Goal: Transaction & Acquisition: Purchase product/service

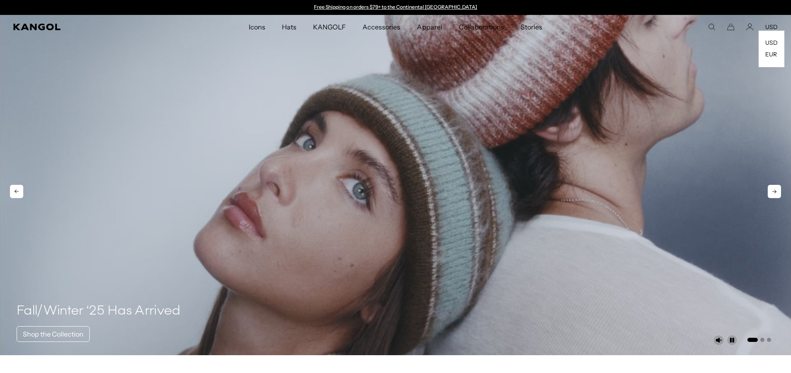
scroll to position [0, 171]
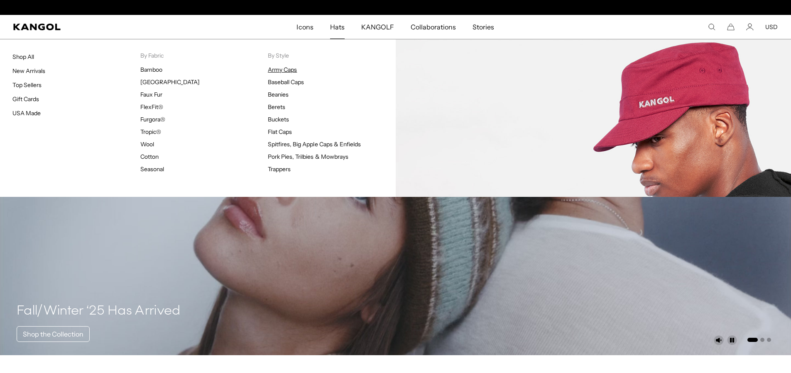
scroll to position [0, 171]
click at [276, 73] on link "Army Caps" at bounding box center [282, 69] width 29 height 7
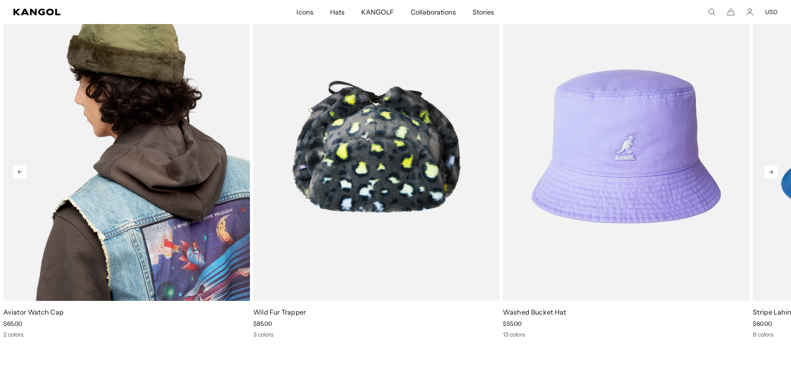
click at [145, 143] on img "1 of 5" at bounding box center [126, 146] width 247 height 309
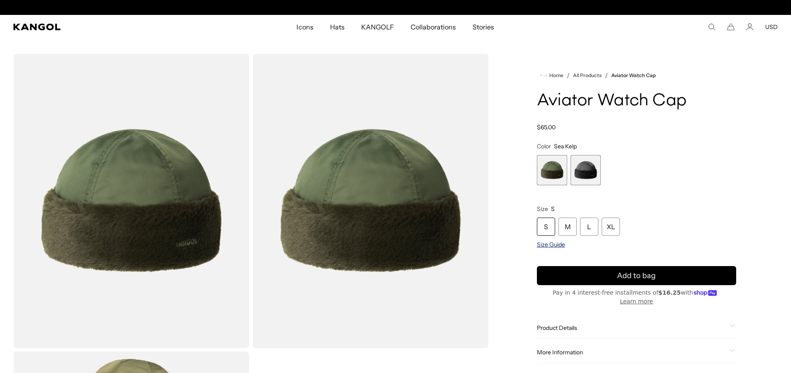
scroll to position [0, 171]
click at [554, 244] on span "Size Guide" at bounding box center [551, 244] width 28 height 7
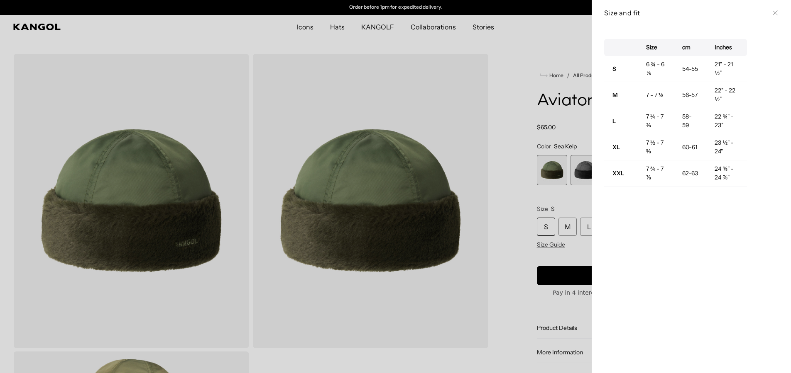
click at [586, 228] on div at bounding box center [395, 186] width 791 height 373
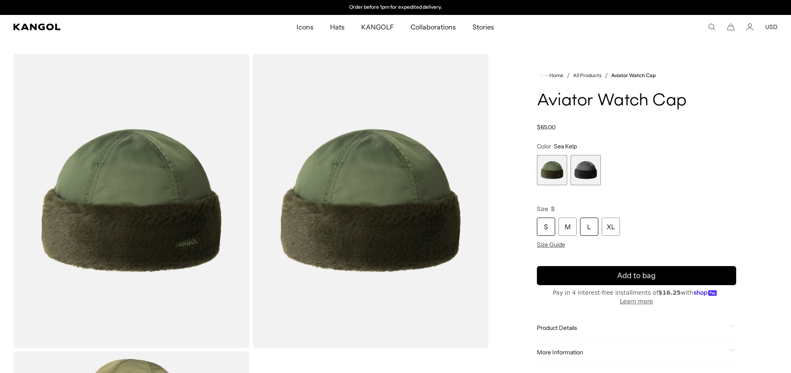
click at [589, 227] on div "L" at bounding box center [589, 227] width 18 height 18
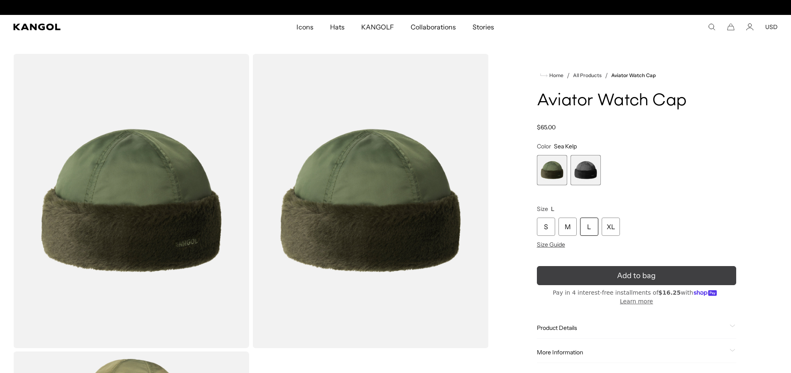
scroll to position [0, 171]
click at [598, 276] on button "Add to bag" at bounding box center [636, 275] width 199 height 19
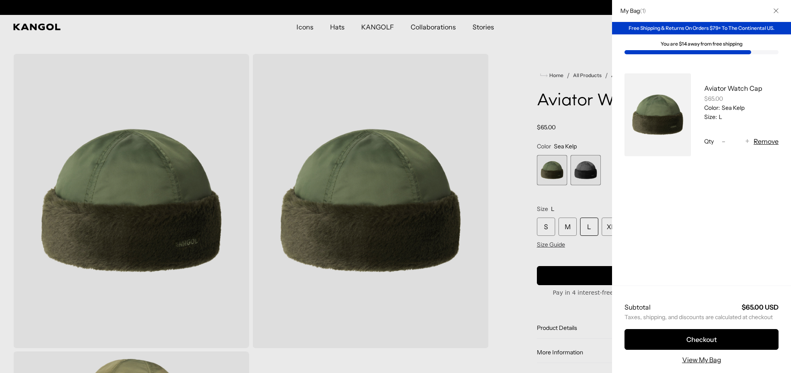
scroll to position [0, 0]
click at [306, 25] on div at bounding box center [395, 186] width 791 height 373
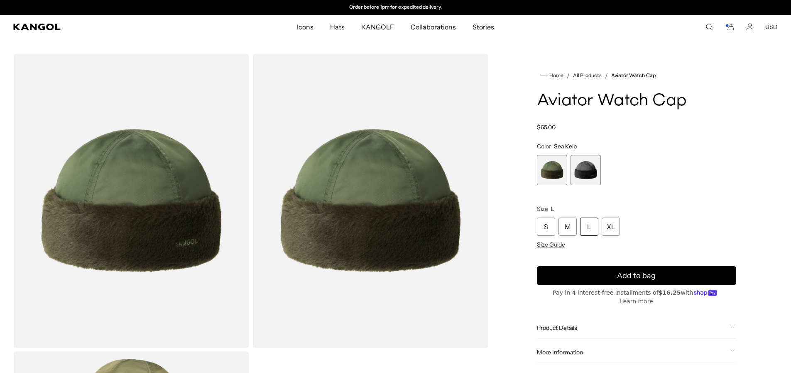
click at [307, 27] on span "Icons" at bounding box center [304, 27] width 17 height 24
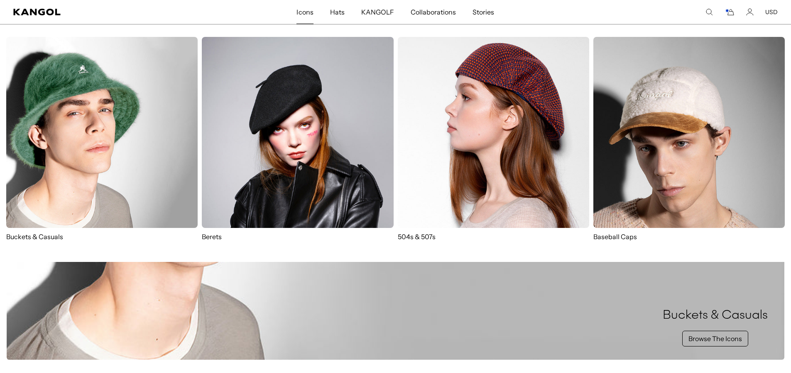
click at [55, 171] on img at bounding box center [101, 132] width 191 height 191
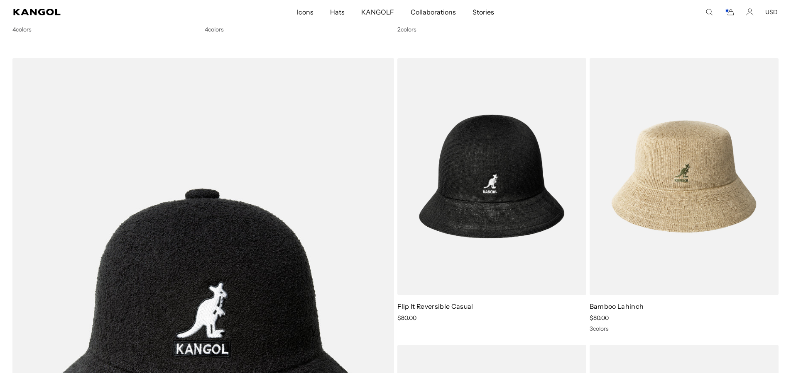
click at [486, 202] on img at bounding box center [491, 176] width 189 height 237
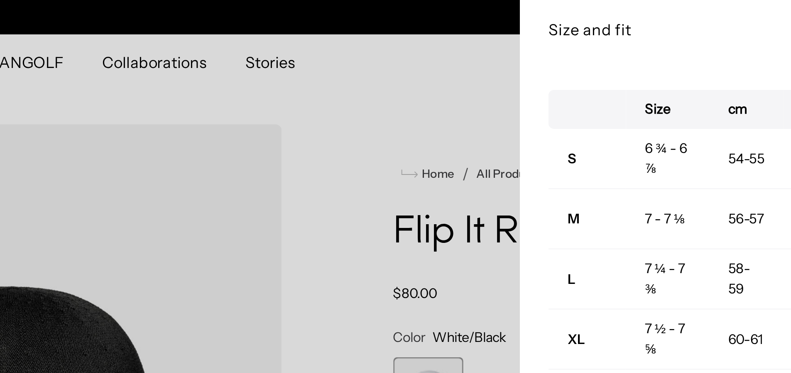
scroll to position [0, 171]
click at [567, 14] on div at bounding box center [395, 186] width 791 height 373
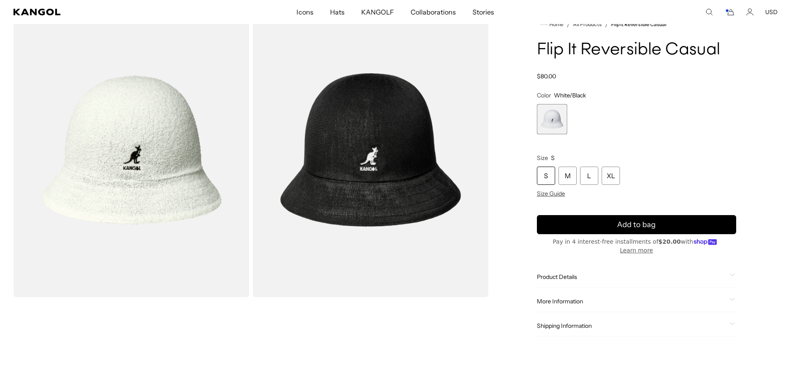
scroll to position [41, 0]
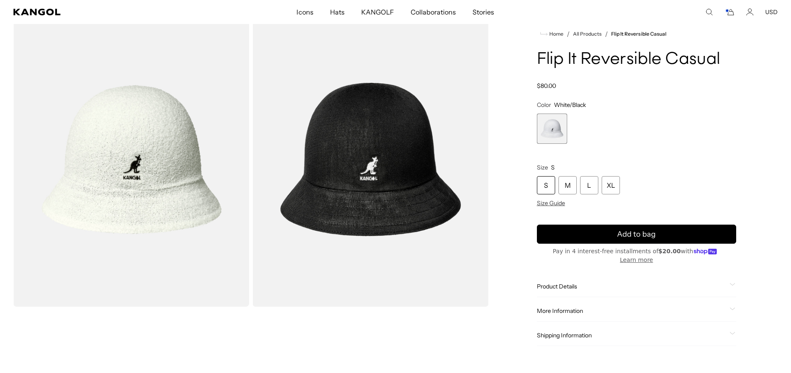
click at [544, 186] on div "S" at bounding box center [546, 185] width 18 height 18
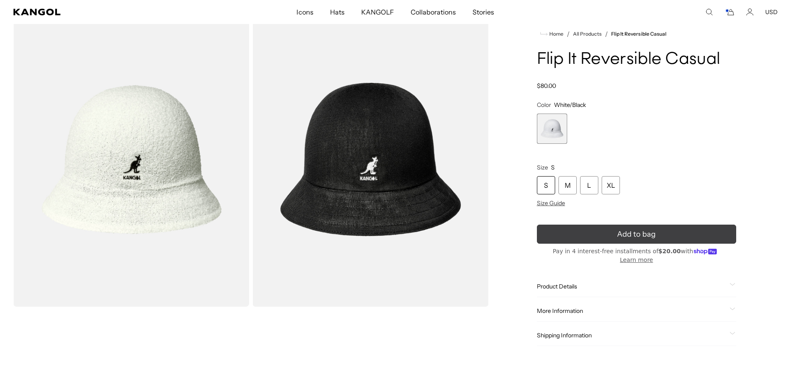
scroll to position [0, 171]
click at [616, 234] on button "Add to bag" at bounding box center [636, 234] width 199 height 19
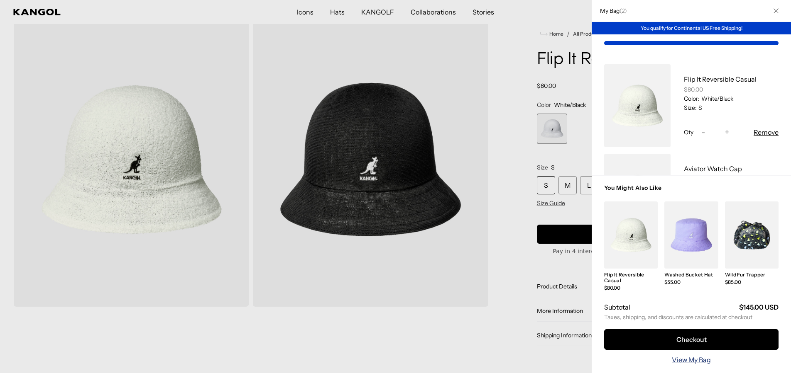
scroll to position [0, 0]
click at [308, 11] on div at bounding box center [395, 186] width 791 height 373
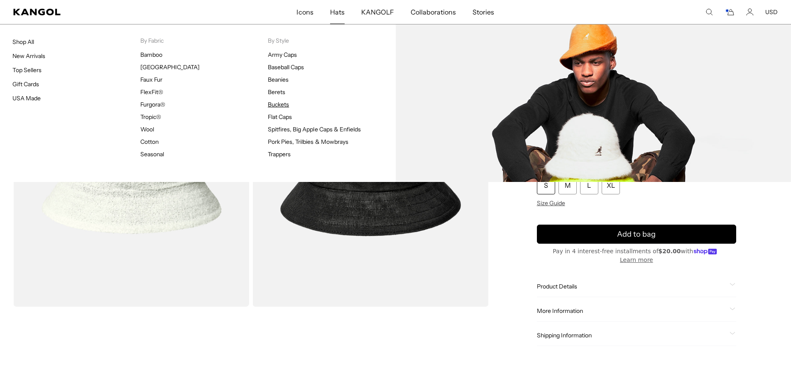
click at [276, 104] on link "Buckets" at bounding box center [278, 104] width 21 height 7
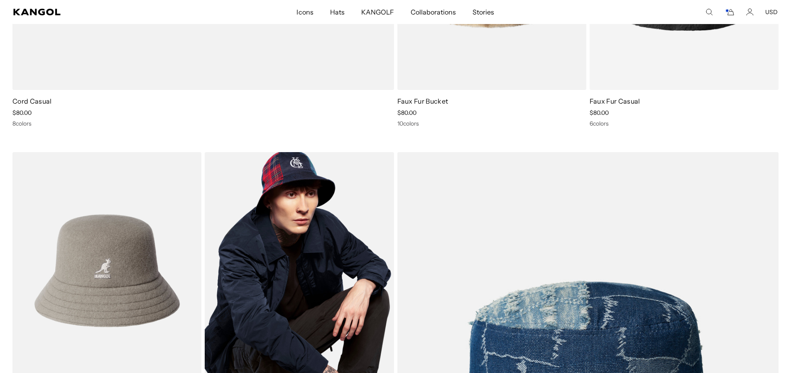
scroll to position [0, 171]
click at [309, 231] on img at bounding box center [299, 270] width 189 height 237
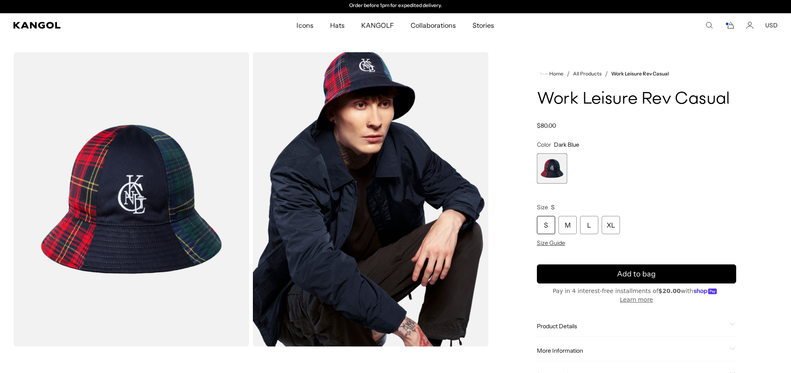
scroll to position [1, 0]
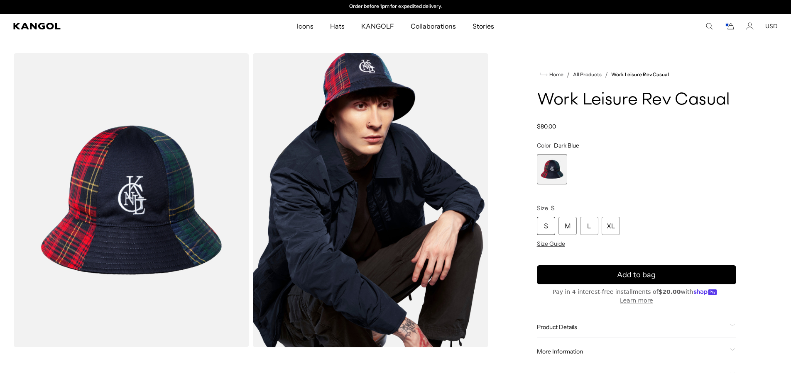
click at [373, 176] on img "Gallery Viewer" at bounding box center [370, 200] width 236 height 295
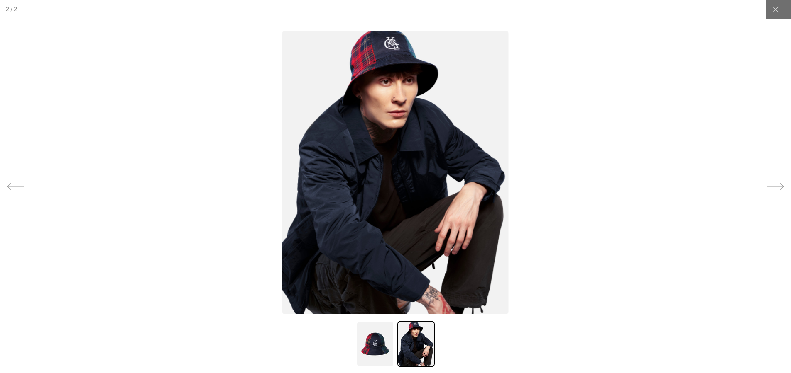
scroll to position [0, 0]
click at [775, 10] on icon at bounding box center [775, 9] width 6 height 6
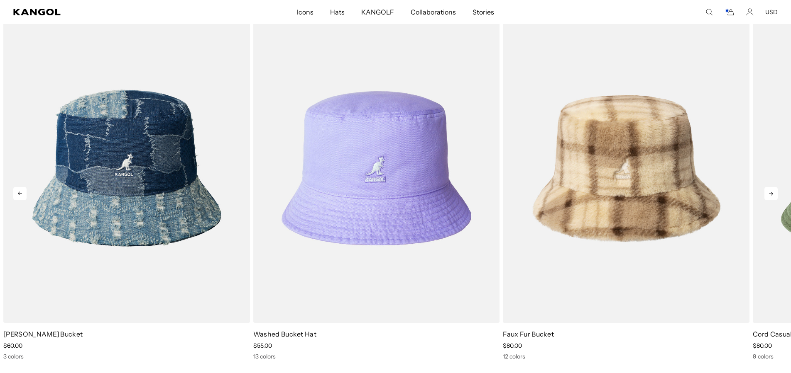
click at [768, 188] on icon at bounding box center [770, 193] width 13 height 13
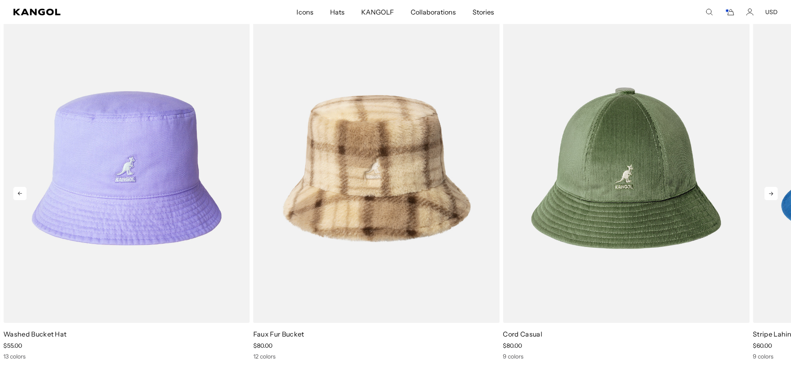
click at [768, 188] on icon at bounding box center [770, 193] width 13 height 13
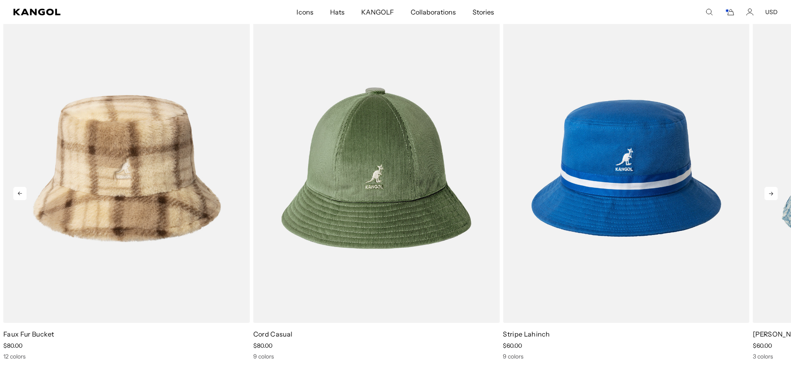
click at [768, 188] on icon at bounding box center [770, 193] width 13 height 13
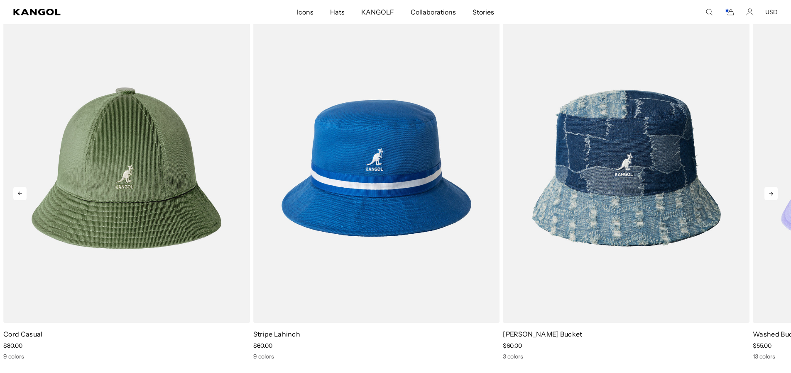
scroll to position [0, 171]
click at [768, 188] on icon at bounding box center [770, 193] width 13 height 13
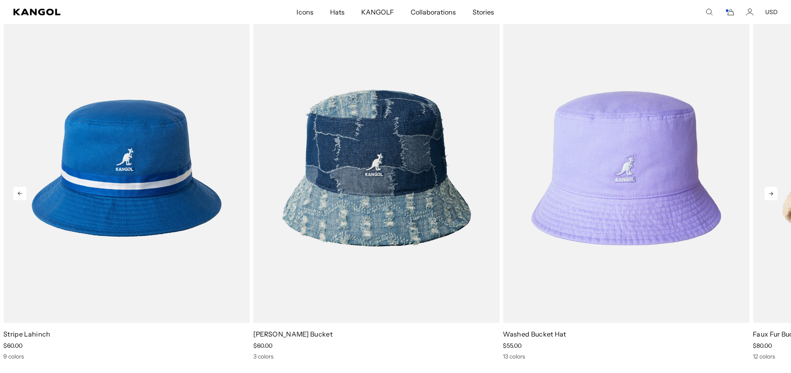
scroll to position [0, 0]
click at [768, 188] on icon at bounding box center [770, 193] width 13 height 13
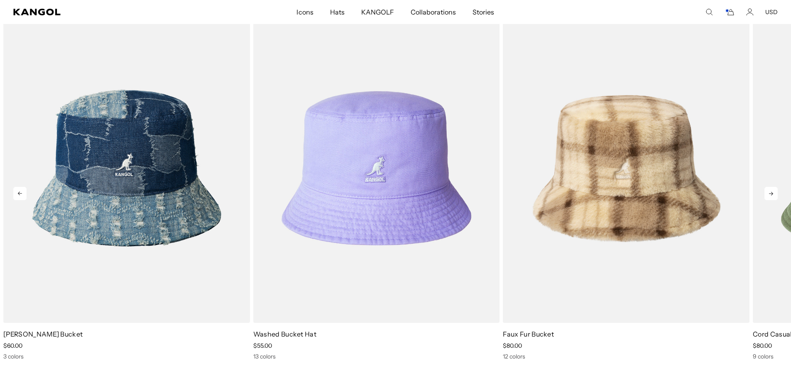
click at [768, 188] on icon at bounding box center [770, 193] width 13 height 13
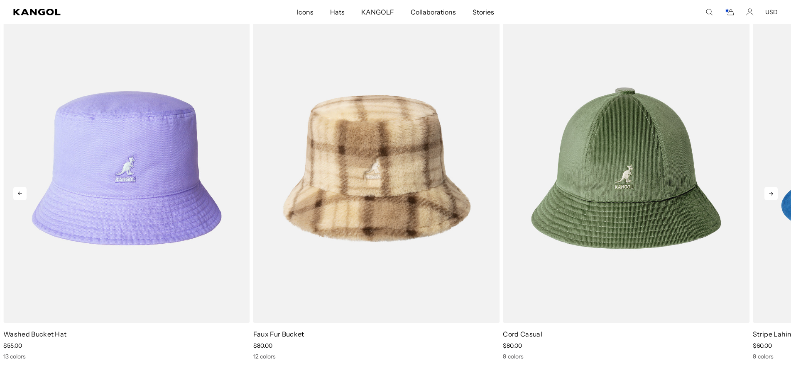
click at [768, 188] on icon at bounding box center [770, 193] width 13 height 13
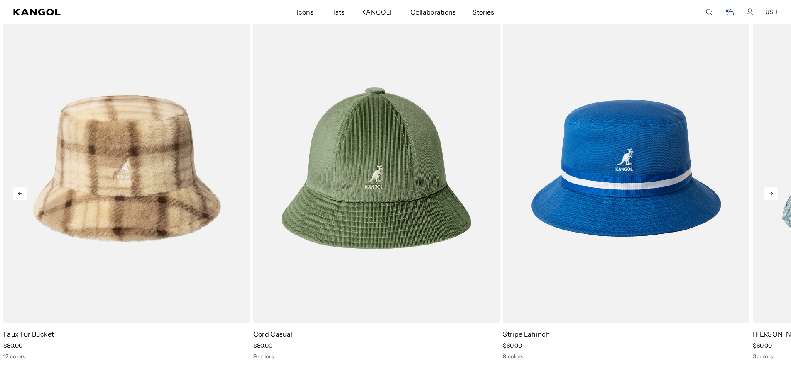
scroll to position [0, 171]
click at [768, 188] on icon at bounding box center [770, 193] width 13 height 13
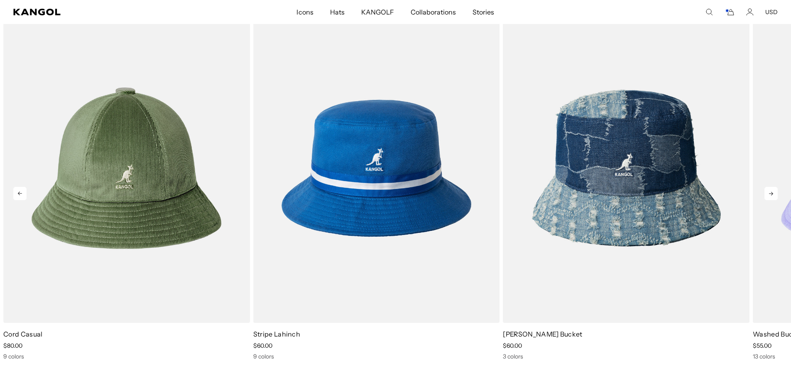
click at [768, 188] on icon at bounding box center [770, 193] width 13 height 13
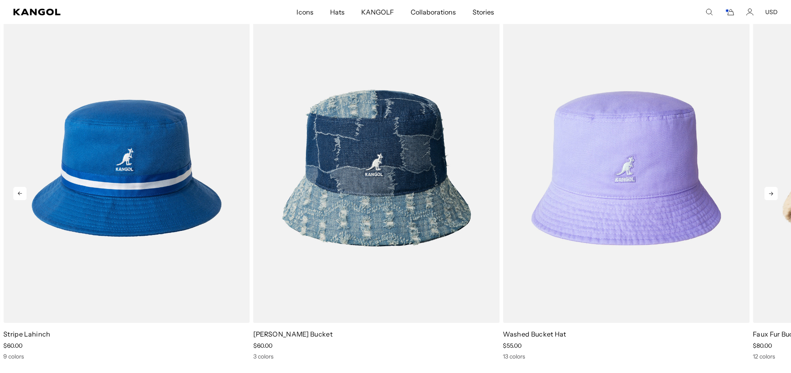
click at [768, 188] on icon at bounding box center [770, 193] width 13 height 13
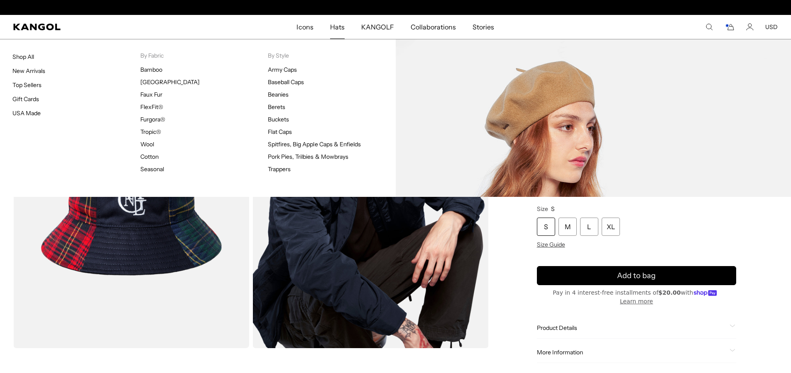
scroll to position [0, 0]
click at [279, 106] on link "Berets" at bounding box center [276, 106] width 17 height 7
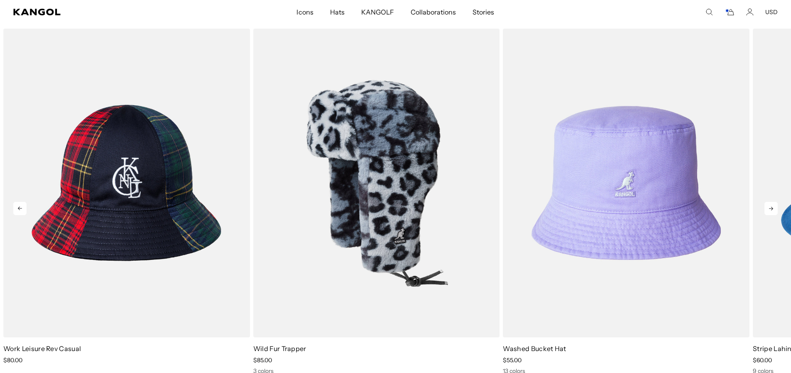
click at [392, 188] on img "2 of 5" at bounding box center [376, 183] width 247 height 309
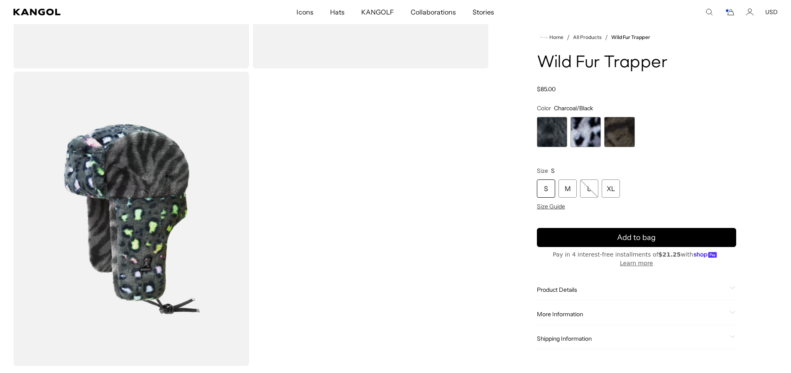
scroll to position [578, 0]
click at [579, 140] on span "2 of 3" at bounding box center [585, 132] width 30 height 30
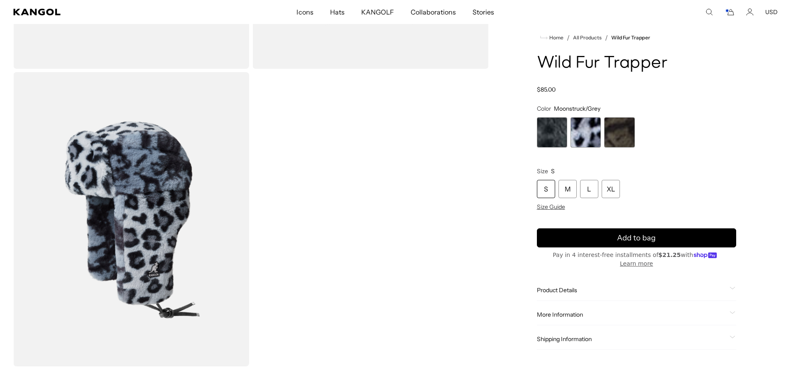
click at [618, 142] on span "3 of 3" at bounding box center [619, 132] width 30 height 30
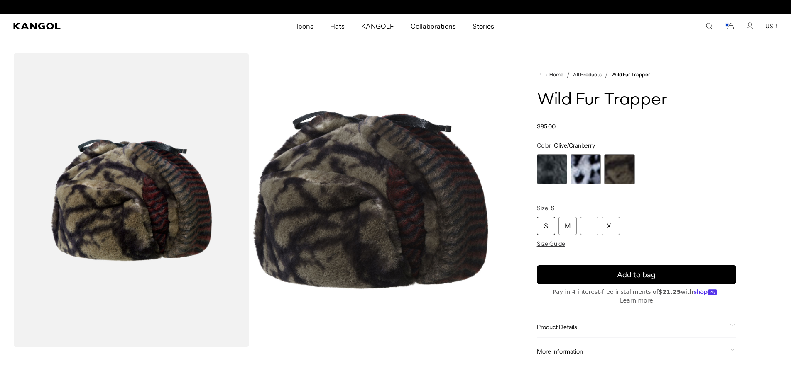
scroll to position [0, 171]
click at [542, 226] on div "S" at bounding box center [546, 226] width 18 height 18
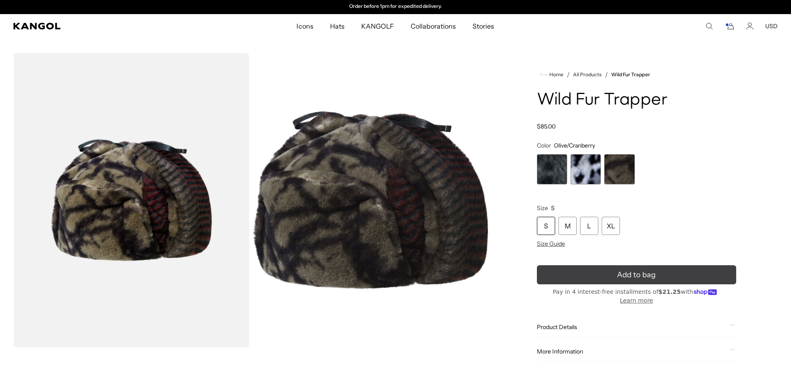
click at [594, 273] on button "Add to bag" at bounding box center [636, 275] width 199 height 19
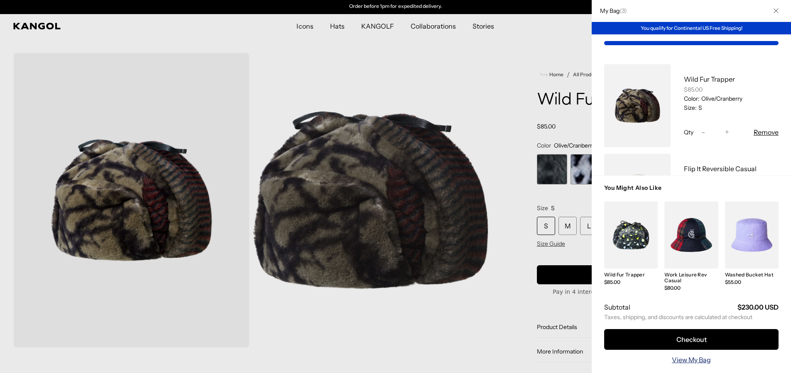
click at [684, 360] on link "View My Bag" at bounding box center [690, 360] width 39 height 10
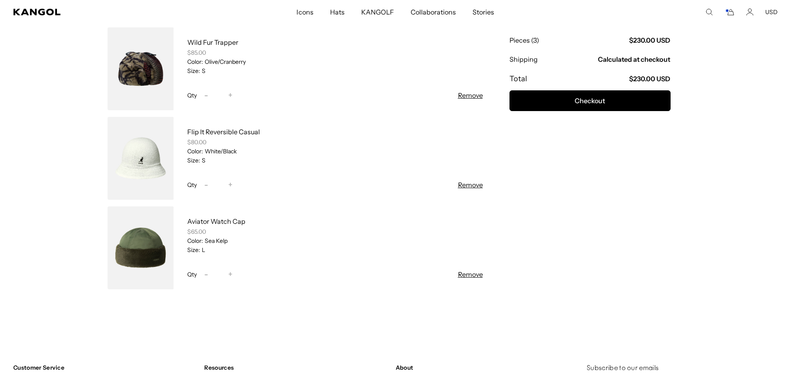
scroll to position [0, 171]
click at [152, 154] on link at bounding box center [140, 158] width 66 height 83
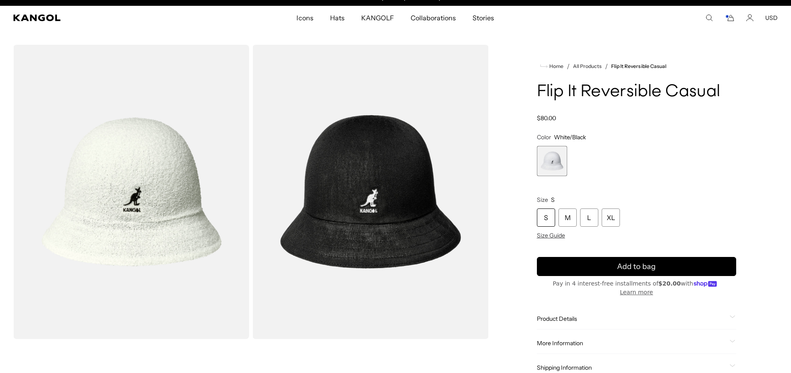
click at [327, 187] on img "Gallery Viewer" at bounding box center [370, 192] width 236 height 295
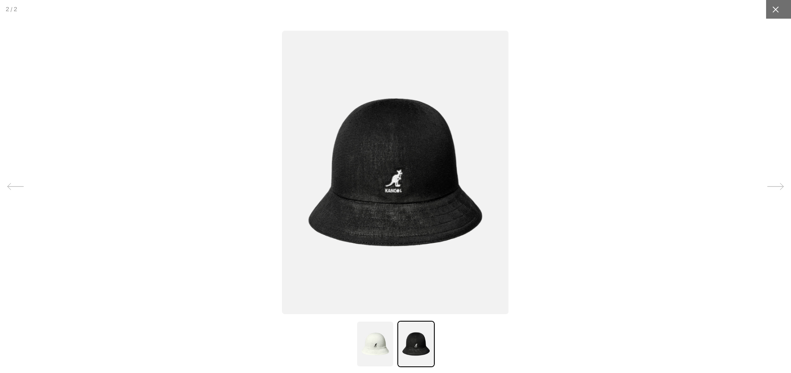
click at [773, 6] on icon at bounding box center [775, 9] width 8 height 8
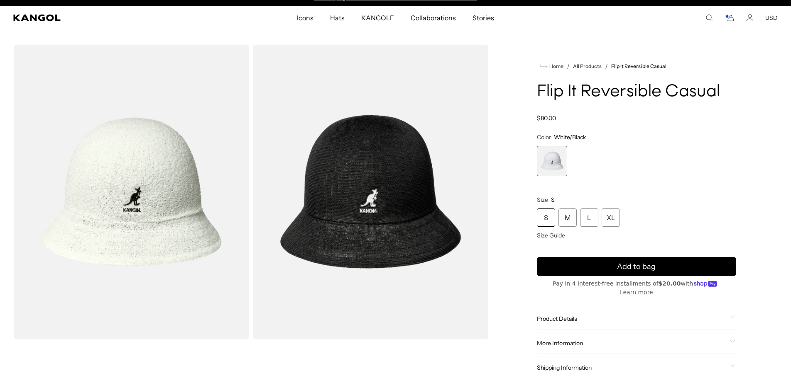
click at [109, 178] on img "Gallery Viewer" at bounding box center [131, 192] width 236 height 295
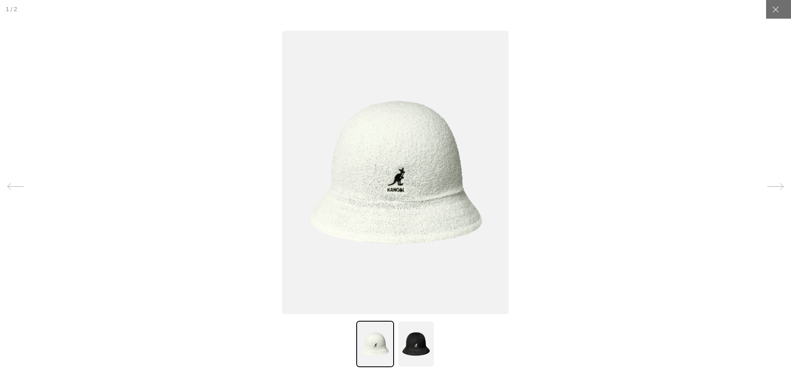
click at [349, 194] on img at bounding box center [395, 173] width 227 height 284
